Goal: Information Seeking & Learning: Understand process/instructions

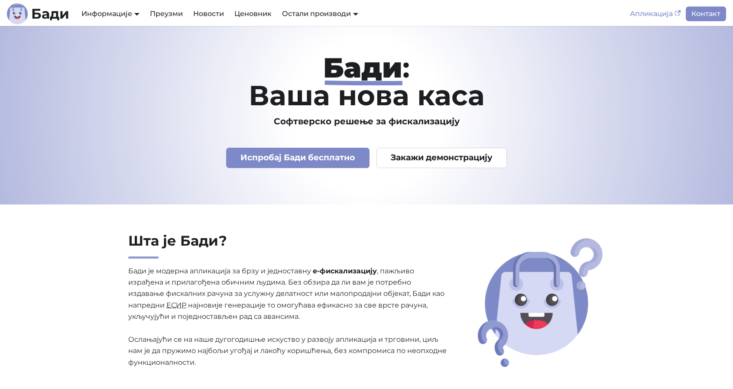
click at [649, 16] on link "Апликација" at bounding box center [655, 14] width 61 height 15
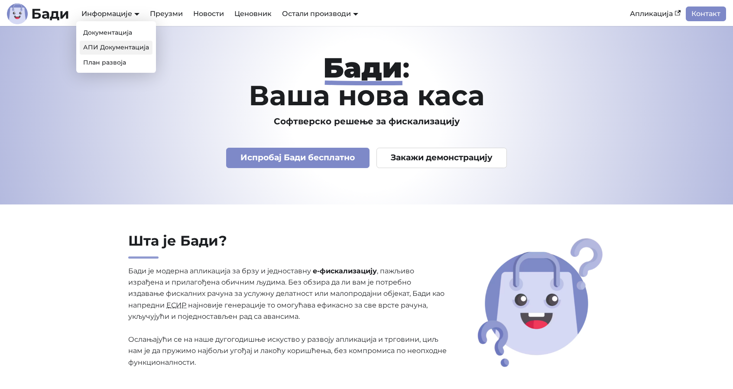
click at [114, 48] on link "АПИ Документација" at bounding box center [116, 47] width 73 height 13
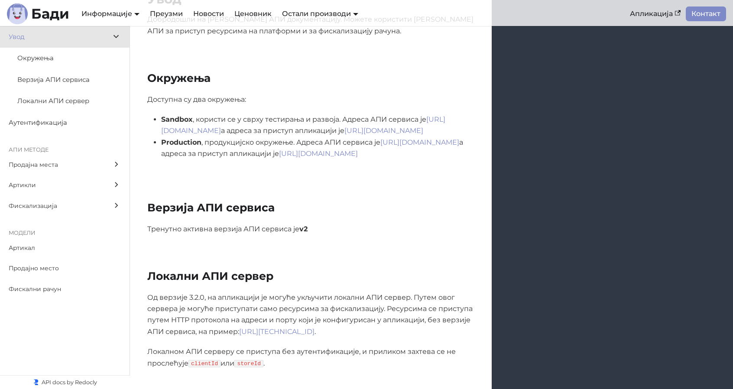
scroll to position [173, 0]
click at [224, 130] on link "[URL][DOMAIN_NAME]" at bounding box center [303, 124] width 284 height 20
click at [381, 146] on link "[URL][DOMAIN_NAME]" at bounding box center [420, 141] width 79 height 8
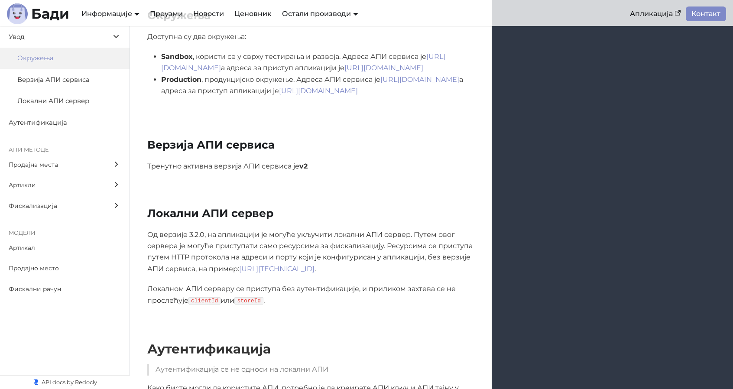
scroll to position [260, 0]
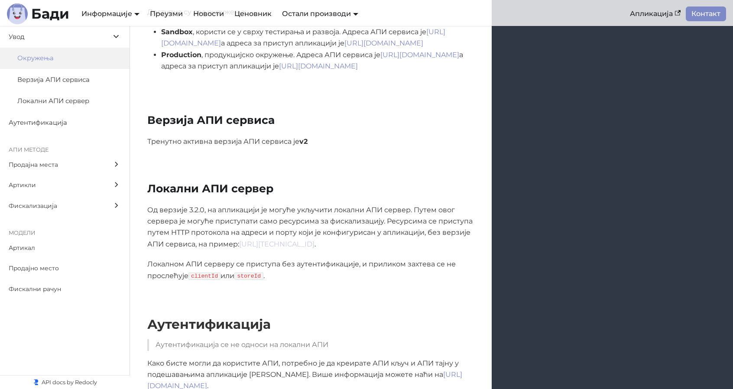
click at [289, 243] on link "[URL][TECHNICAL_ID]" at bounding box center [276, 244] width 75 height 8
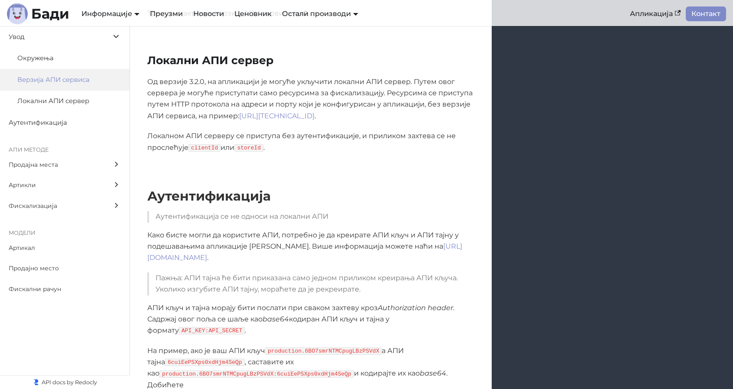
scroll to position [390, 0]
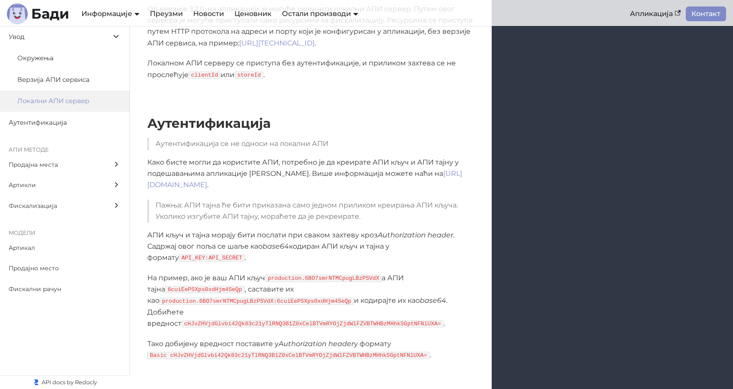
scroll to position [477, 0]
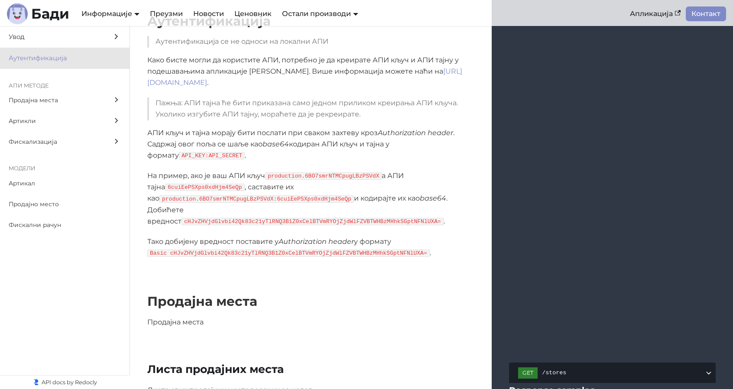
scroll to position [435, 0]
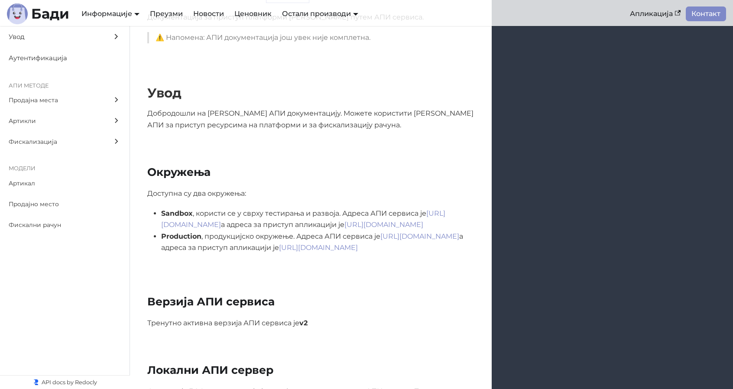
scroll to position [173, 0]
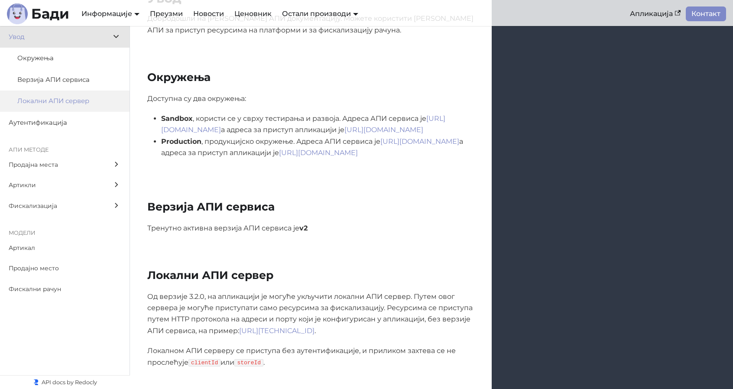
click at [78, 105] on span "Локални АПИ сервер" at bounding box center [60, 101] width 87 height 11
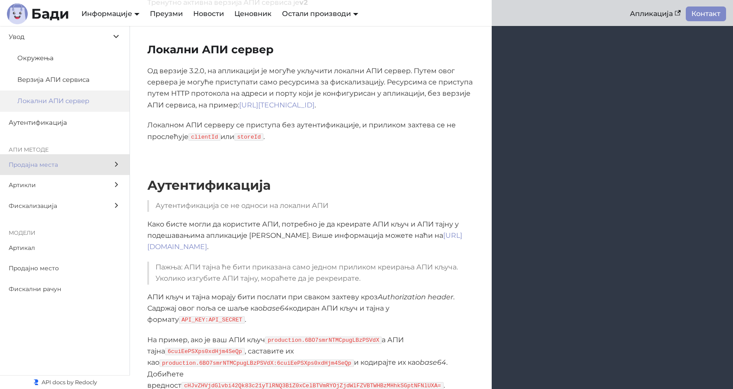
click at [91, 165] on span "Продајна места" at bounding box center [57, 165] width 96 height 10
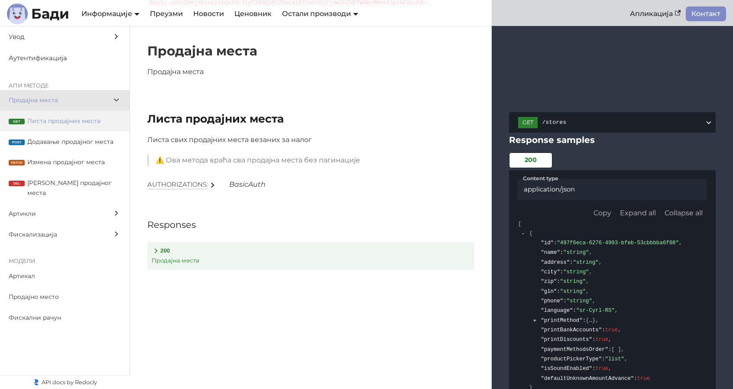
click at [63, 114] on label "get Листа продајних места" at bounding box center [65, 121] width 130 height 21
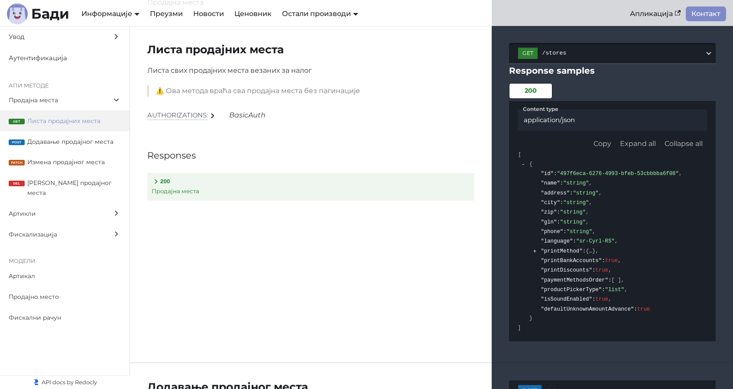
drag, startPoint x: 570, startPoint y: 54, endPoint x: 552, endPoint y: 55, distance: 18.7
click at [552, 55] on span "/stores" at bounding box center [623, 53] width 163 height 7
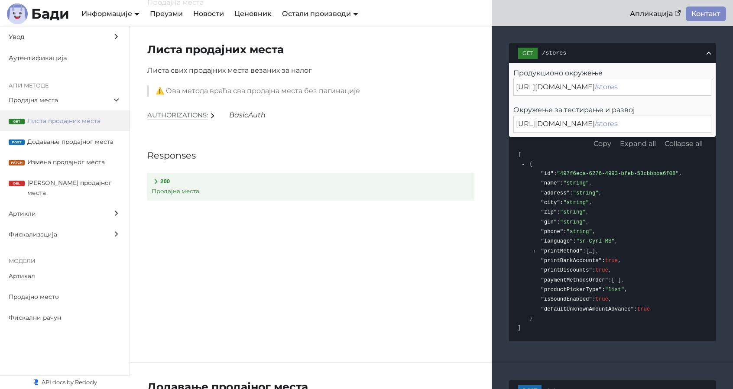
click at [657, 125] on div "[URL][DOMAIN_NAME] /stores" at bounding box center [613, 124] width 198 height 16
click at [656, 124] on div "[URL][DOMAIN_NAME] /stores" at bounding box center [613, 124] width 198 height 16
click at [658, 126] on div "[URL][DOMAIN_NAME] /stores" at bounding box center [613, 124] width 198 height 16
